Goal: Task Accomplishment & Management: Manage account settings

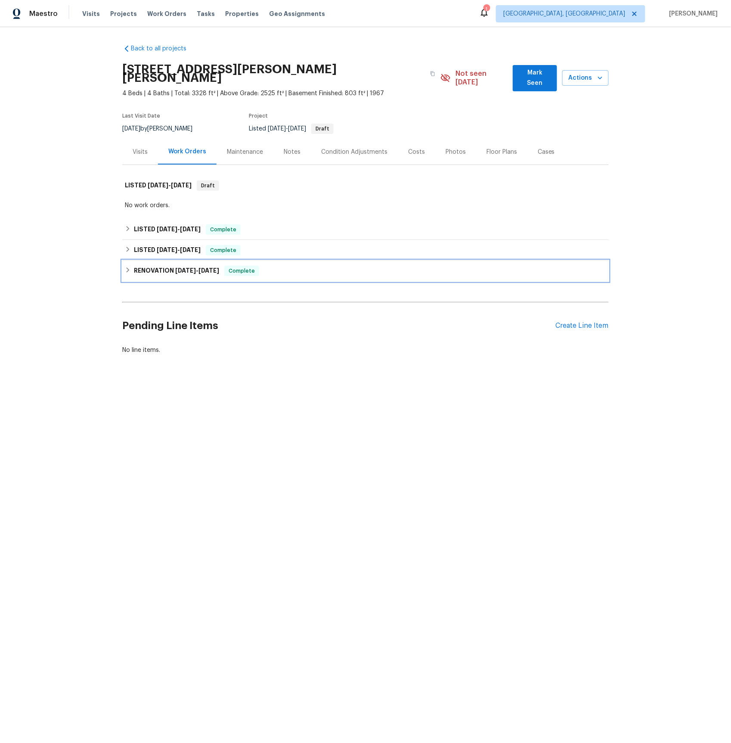
click at [160, 266] on h6 "RENOVATION [DATE] - [DATE]" at bounding box center [176, 271] width 85 height 10
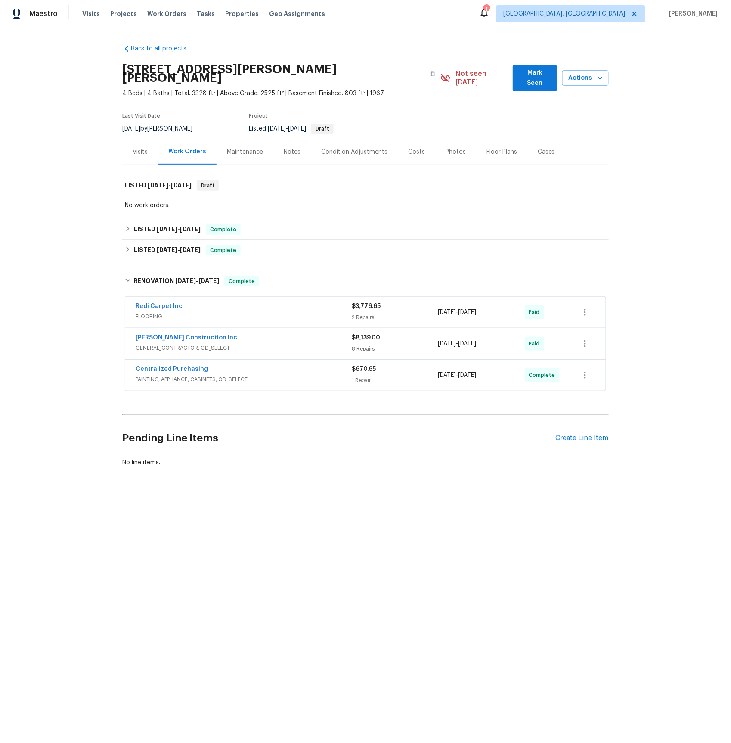
click at [176, 344] on span "GENERAL_CONTRACTOR, OD_SELECT" at bounding box center [244, 348] width 216 height 9
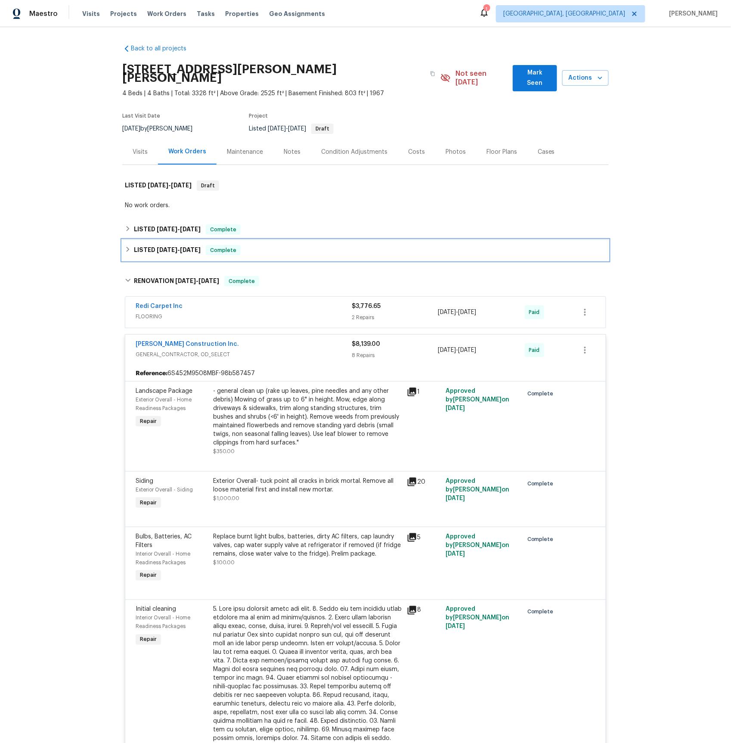
drag, startPoint x: 160, startPoint y: 239, endPoint x: 172, endPoint y: 251, distance: 17.1
click at [160, 247] on span "[DATE]" at bounding box center [167, 250] width 21 height 6
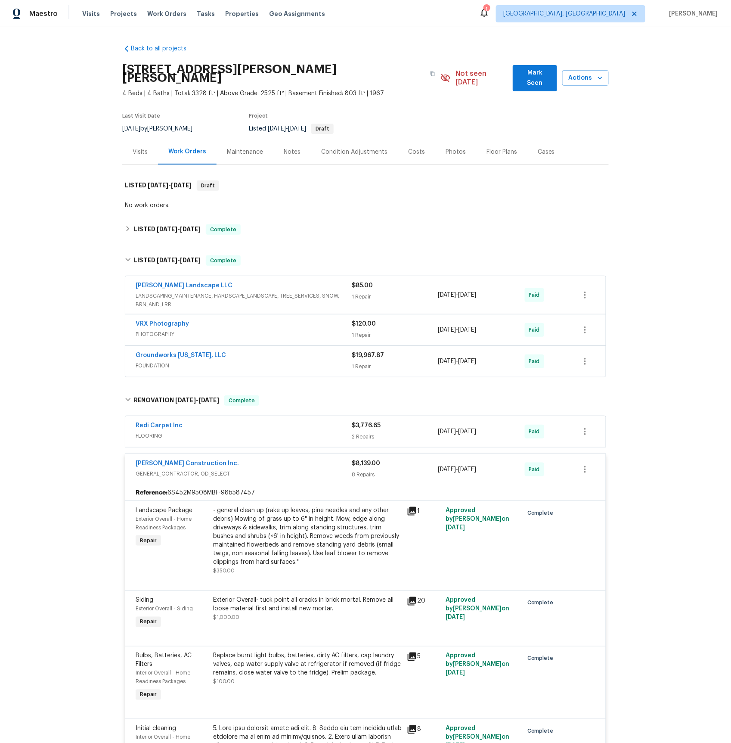
drag, startPoint x: 155, startPoint y: 357, endPoint x: 162, endPoint y: 363, distance: 9.4
click at [155, 361] on span "FOUNDATION" at bounding box center [244, 365] width 216 height 9
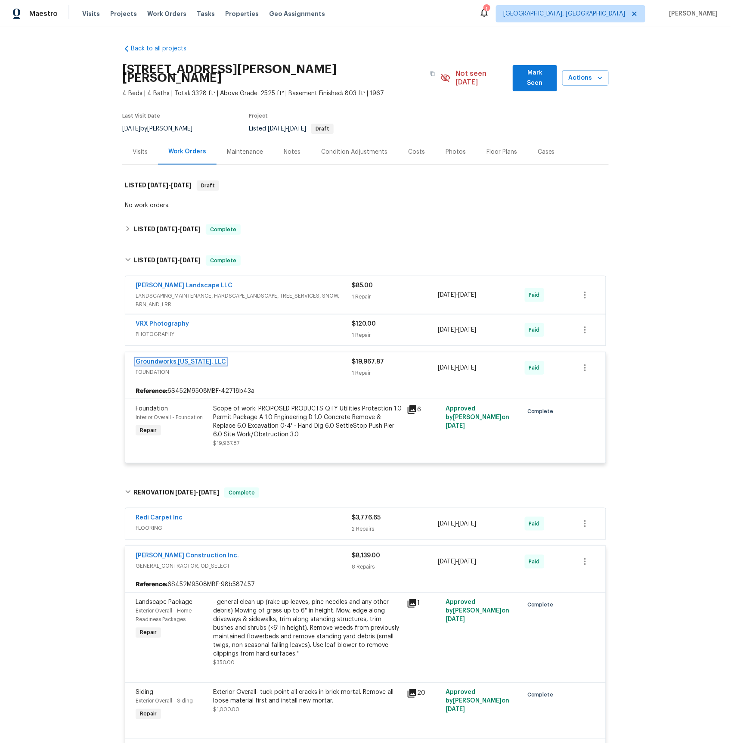
click at [170, 359] on link "Groundworks [US_STATE], LLC" at bounding box center [181, 362] width 90 height 6
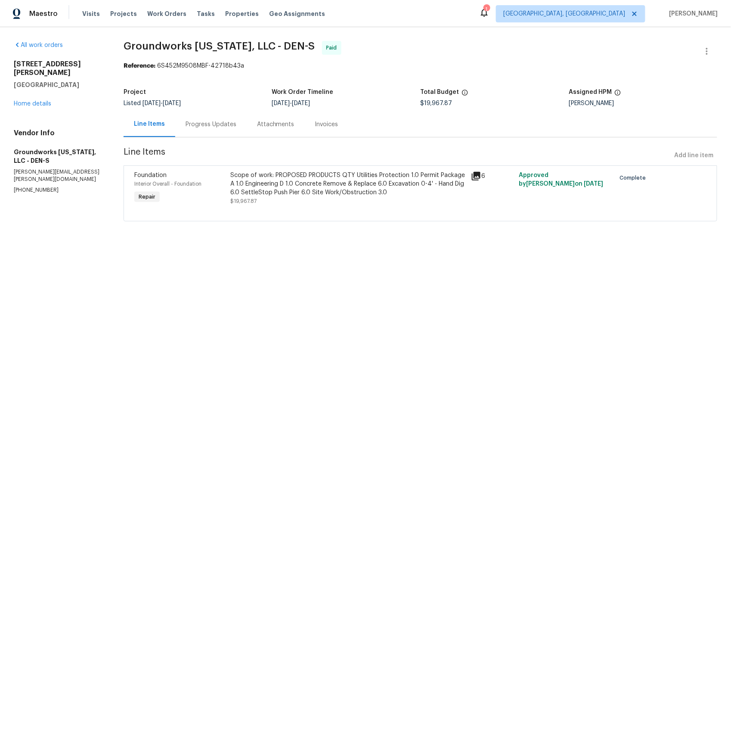
click at [475, 175] on icon at bounding box center [476, 176] width 9 height 9
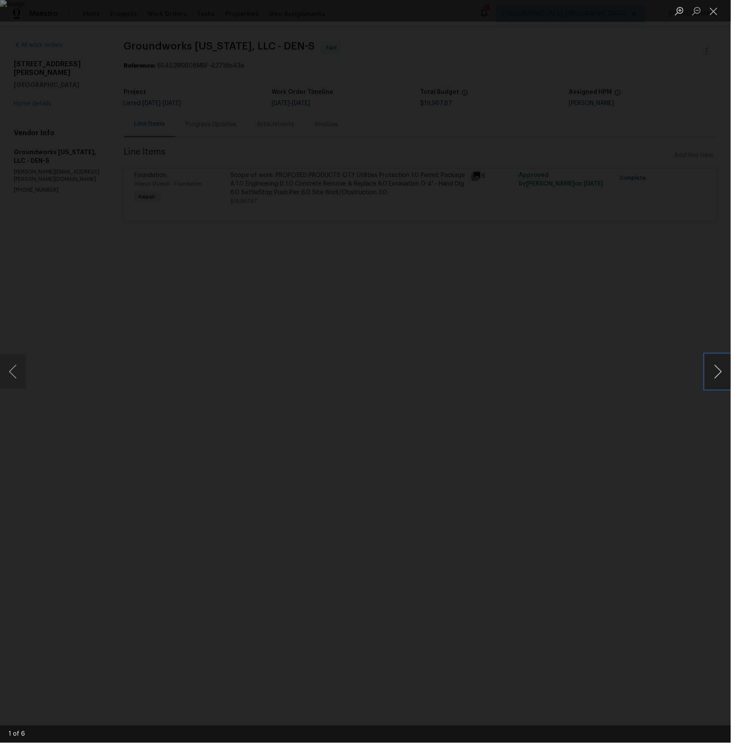
click at [712, 373] on button "Next image" at bounding box center [718, 371] width 26 height 34
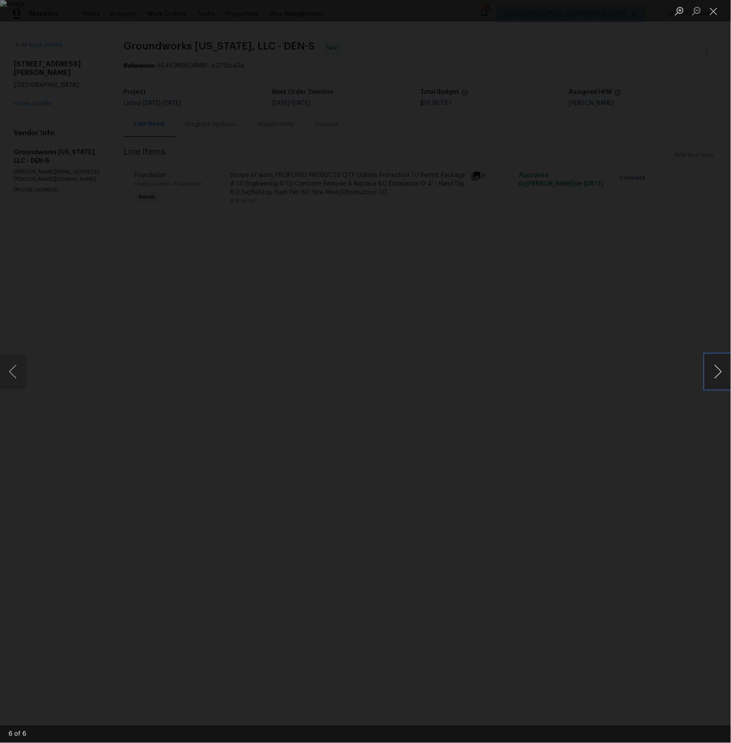
click at [712, 373] on button "Next image" at bounding box center [718, 371] width 26 height 34
click at [72, 224] on div "Lightbox" at bounding box center [365, 371] width 731 height 743
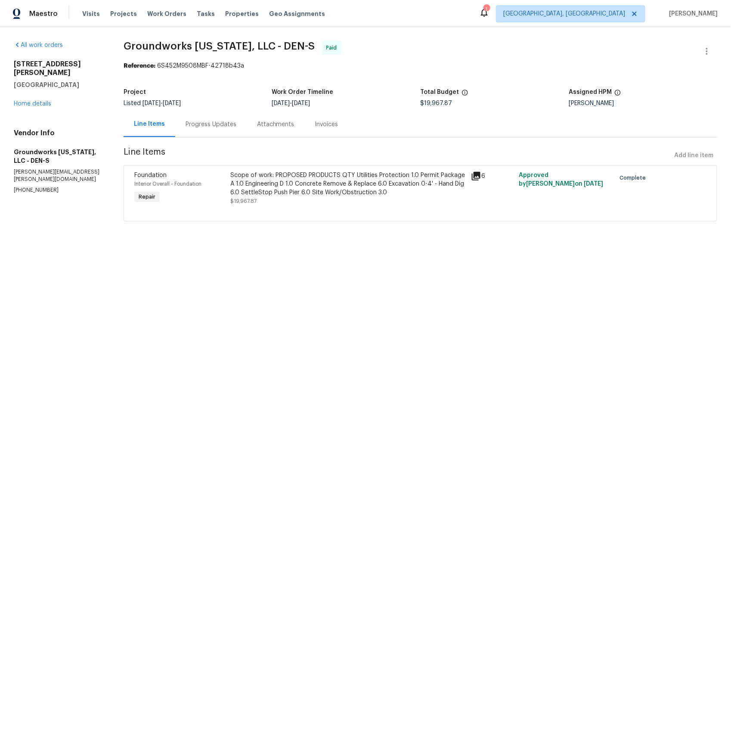
click at [72, 224] on div "Lightbox" at bounding box center [365, 371] width 731 height 743
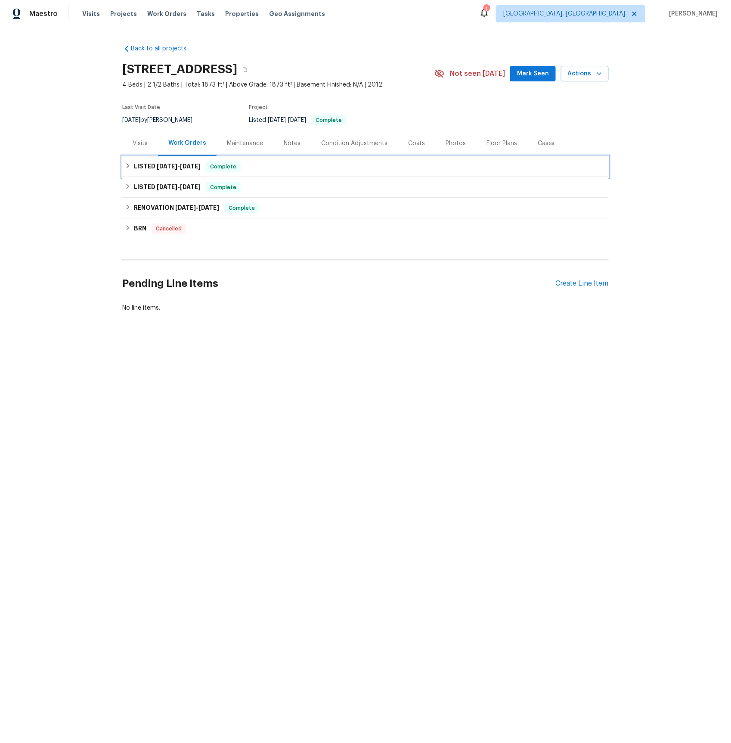
drag, startPoint x: 183, startPoint y: 166, endPoint x: 184, endPoint y: 184, distance: 17.7
click at [183, 166] on span "9/15/25" at bounding box center [190, 166] width 21 height 6
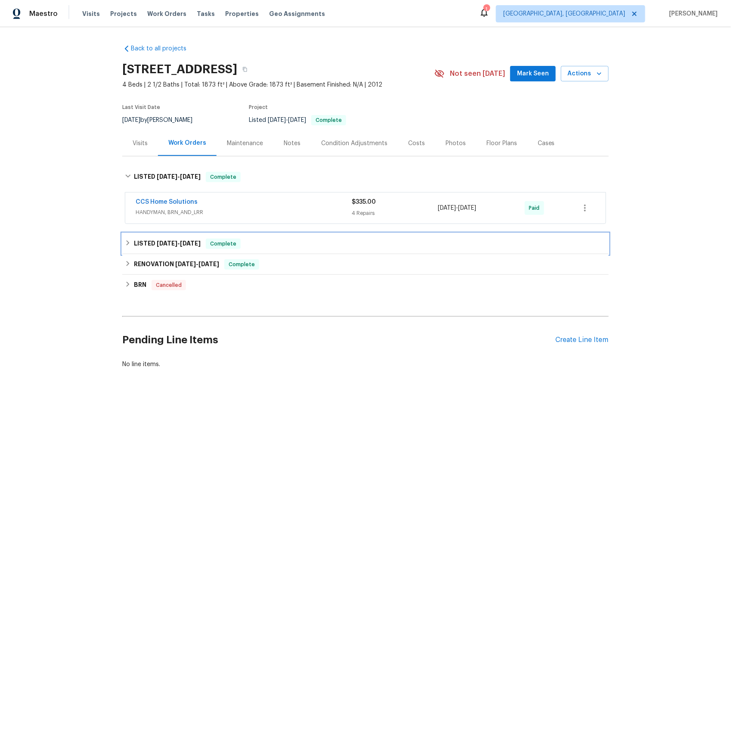
click at [180, 244] on span "8/26/25 - 9/8/25" at bounding box center [179, 243] width 44 height 6
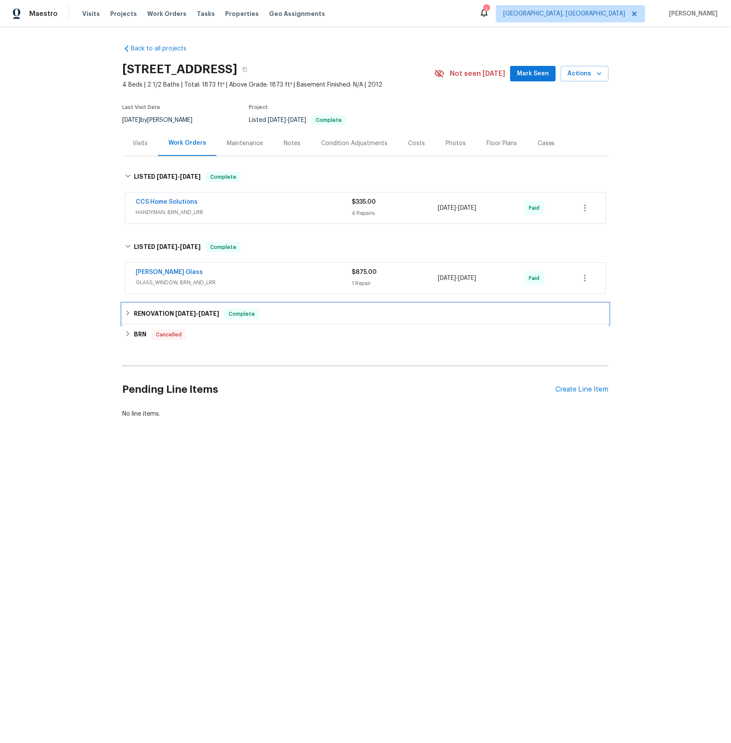
click at [201, 312] on span "6/23/25 - 6/30/25" at bounding box center [197, 313] width 44 height 6
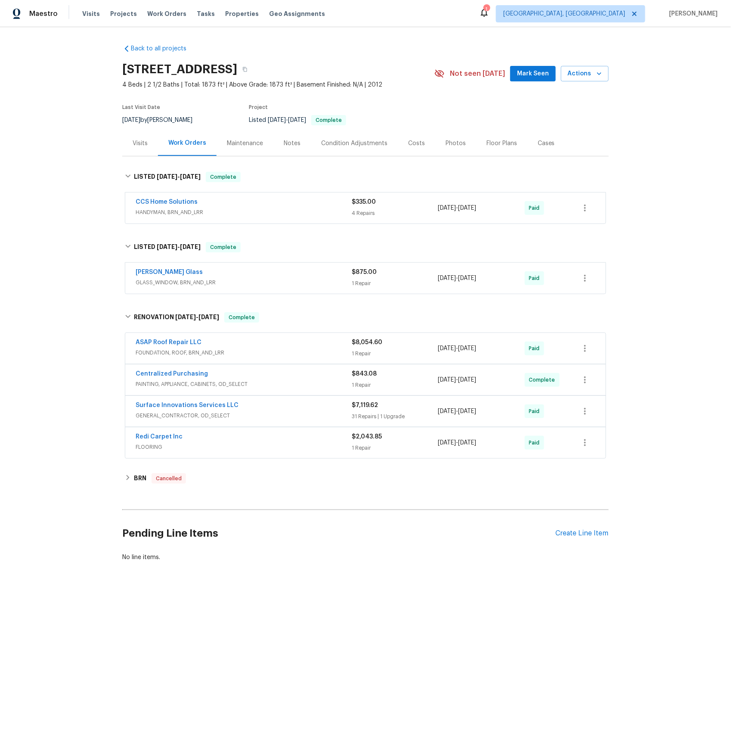
drag, startPoint x: 169, startPoint y: 353, endPoint x: 180, endPoint y: 350, distance: 11.6
click at [169, 353] on span "FOUNDATION, ROOF, BRN_AND_LRR" at bounding box center [244, 352] width 216 height 9
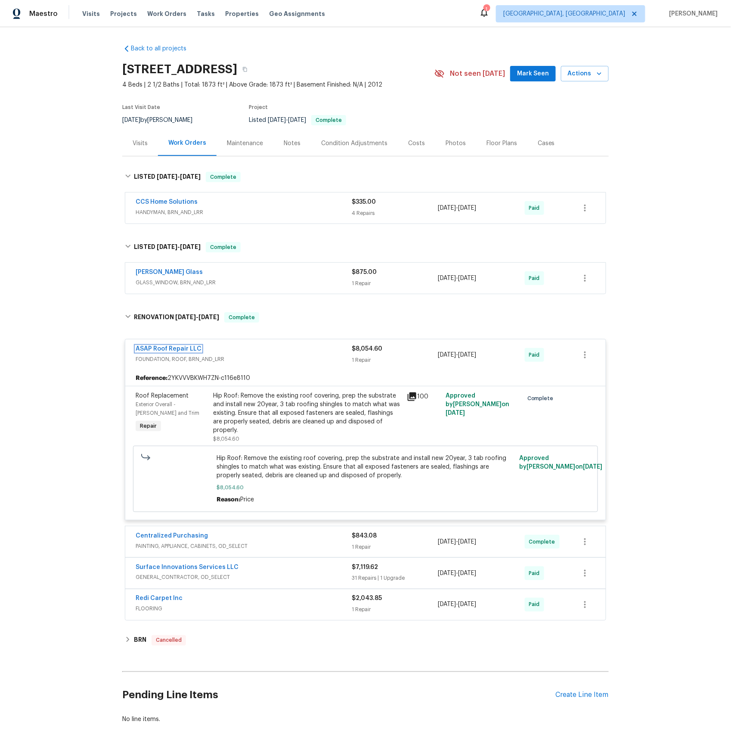
drag, startPoint x: 177, startPoint y: 350, endPoint x: 243, endPoint y: 309, distance: 77.5
click at [177, 350] on link "ASAP Roof Repair LLC" at bounding box center [169, 349] width 66 height 6
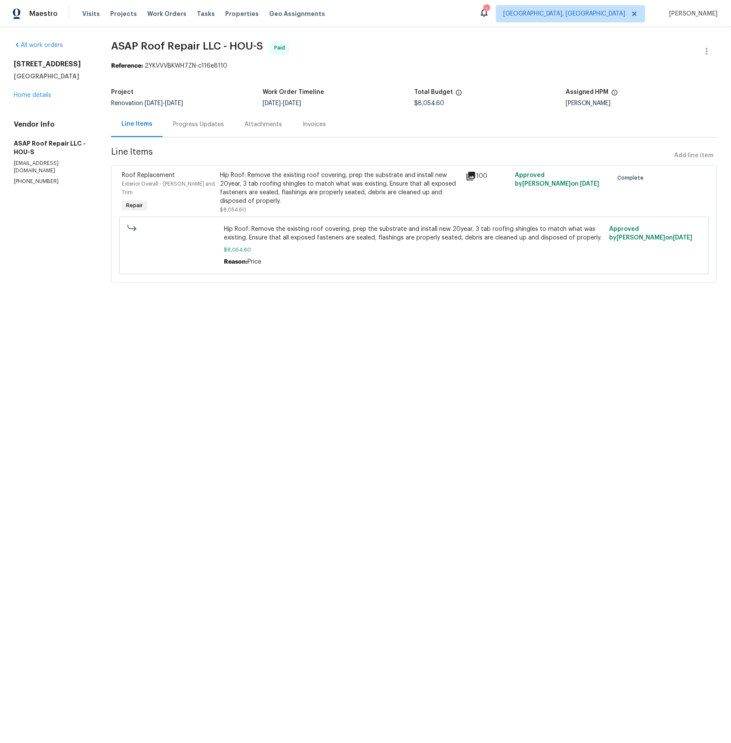
click at [205, 124] on div "Progress Updates" at bounding box center [198, 124] width 51 height 9
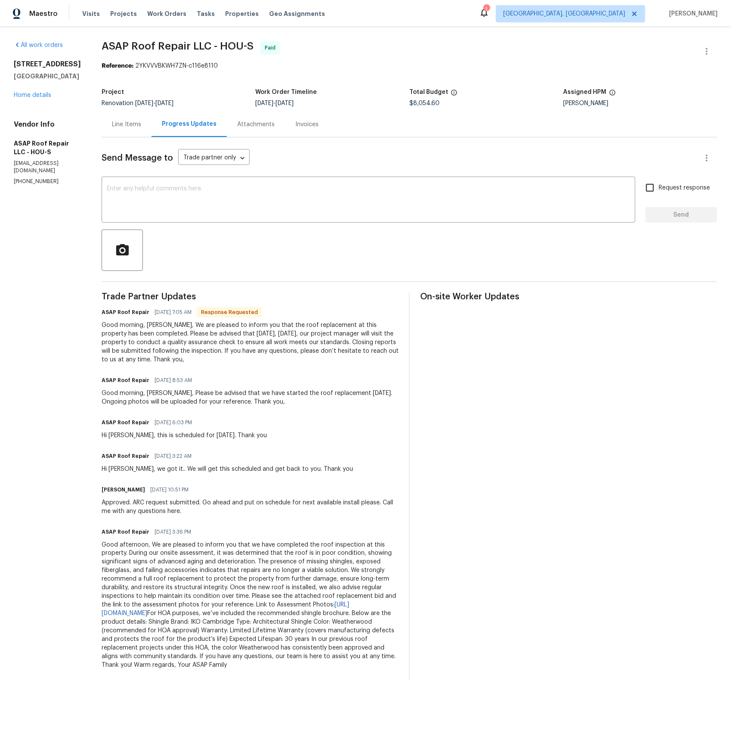
click at [298, 126] on div "Invoices" at bounding box center [306, 124] width 23 height 9
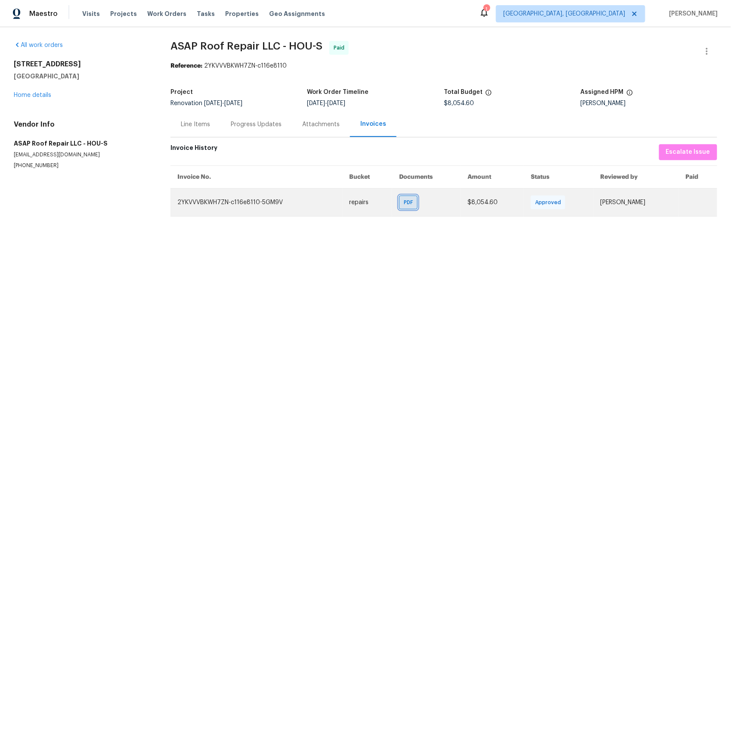
click at [404, 202] on span "PDF" at bounding box center [410, 202] width 12 height 9
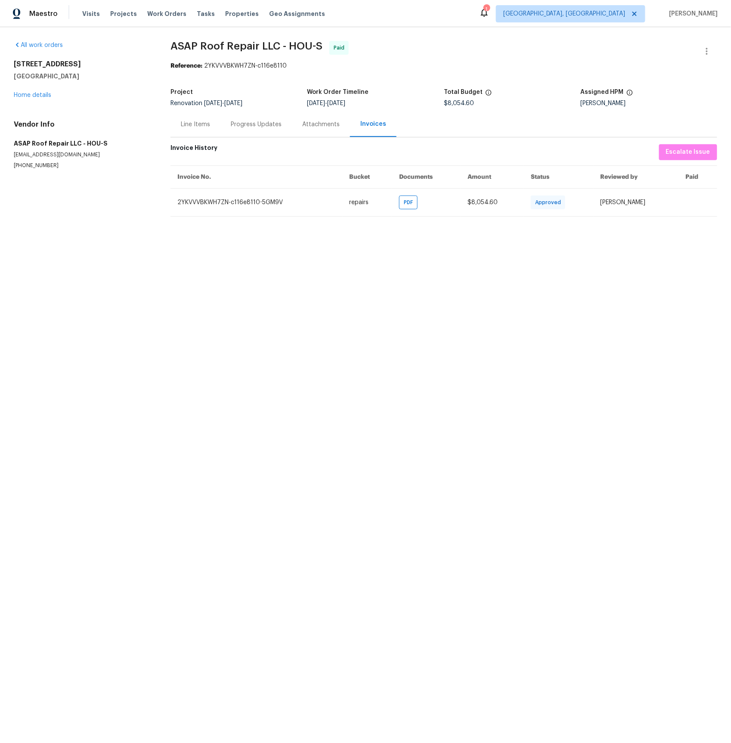
click at [190, 125] on div "Line Items" at bounding box center [195, 124] width 29 height 9
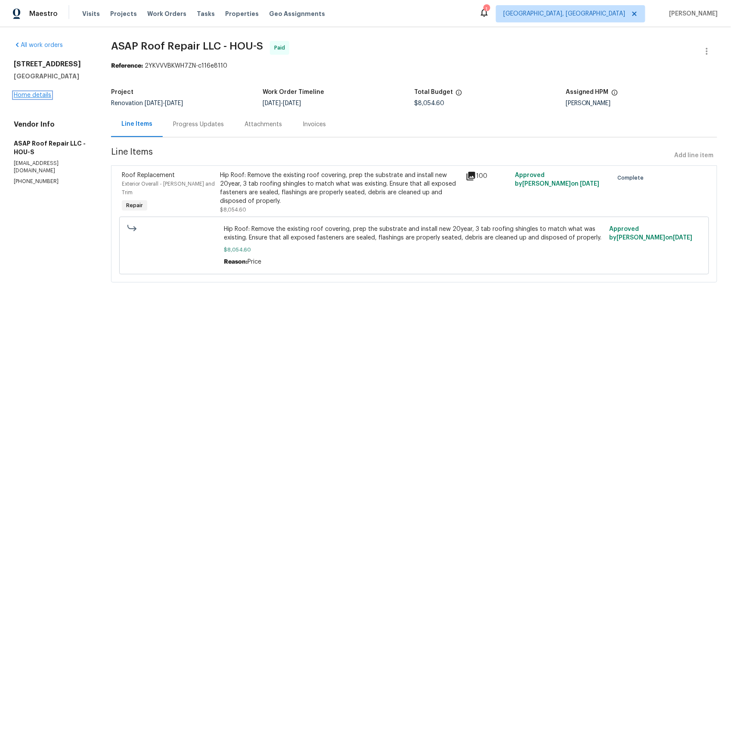
click at [23, 98] on link "Home details" at bounding box center [32, 95] width 37 height 6
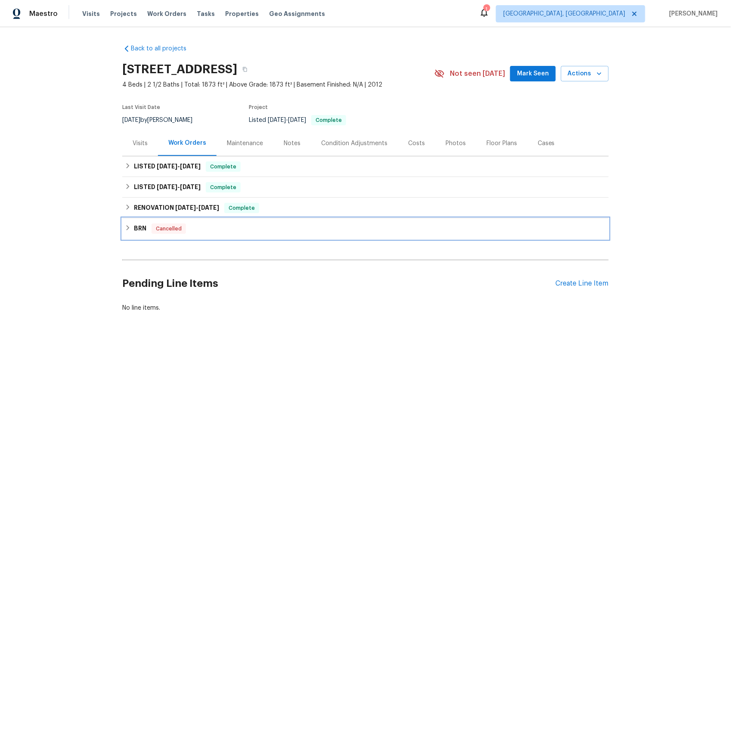
click at [139, 227] on h6 "BRN" at bounding box center [140, 228] width 12 height 10
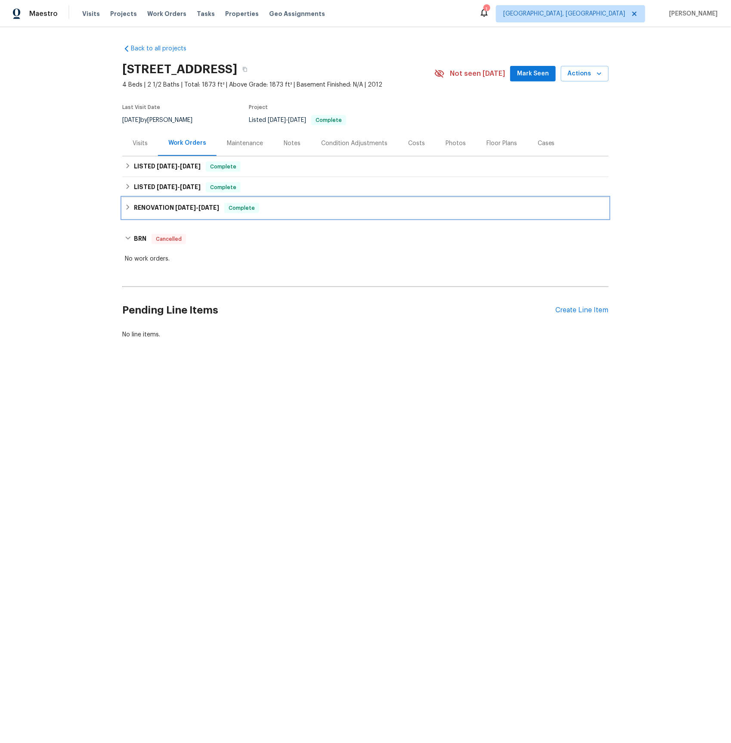
click at [181, 205] on span "6/23/25" at bounding box center [185, 208] width 21 height 6
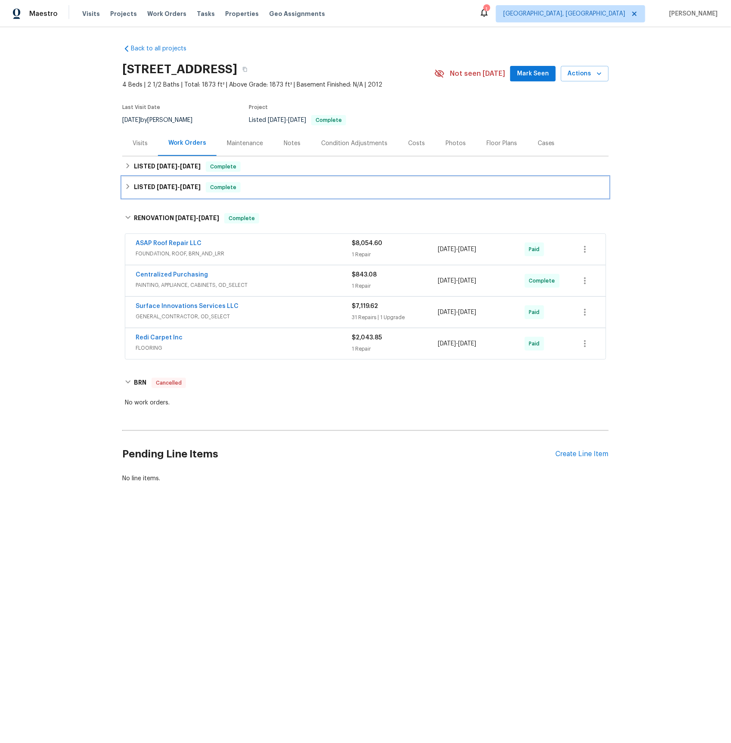
click at [182, 186] on span "8/26/25 - 9/8/25" at bounding box center [179, 187] width 44 height 6
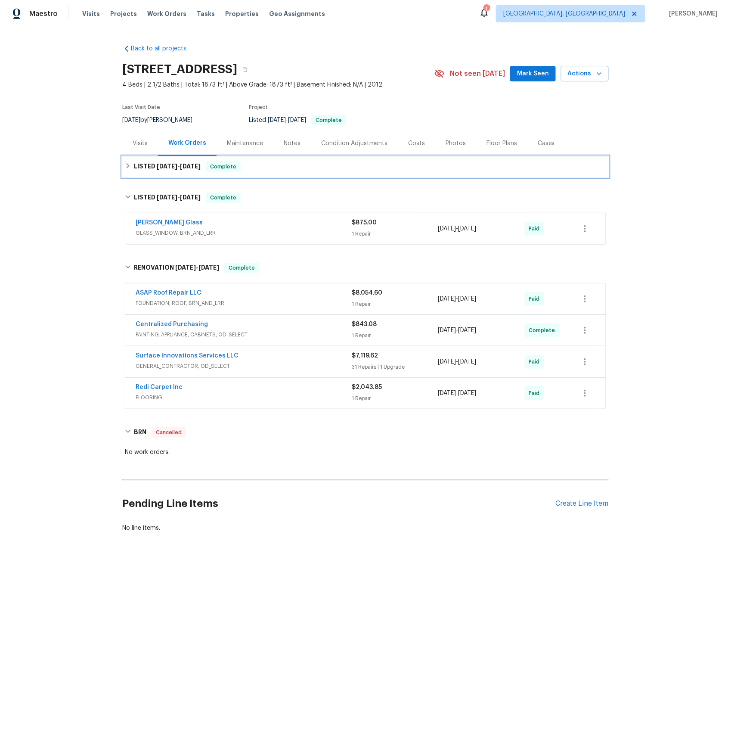
click at [180, 168] on span "9/11/25 - 9/15/25" at bounding box center [179, 166] width 44 height 6
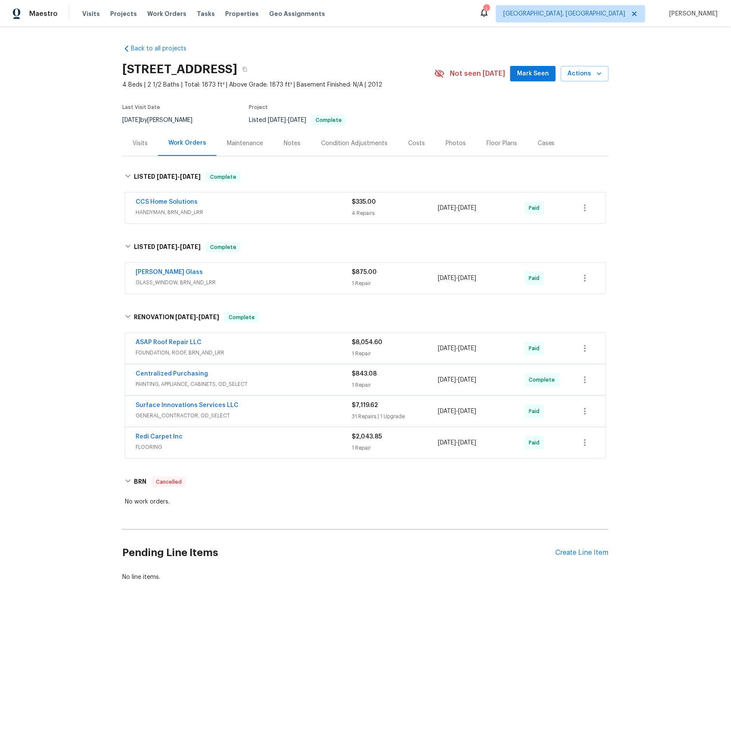
drag, startPoint x: 183, startPoint y: 207, endPoint x: 242, endPoint y: 221, distance: 61.1
click at [183, 207] on div "CCS Home Solutions" at bounding box center [244, 203] width 216 height 10
